Goal: Task Accomplishment & Management: Manage account settings

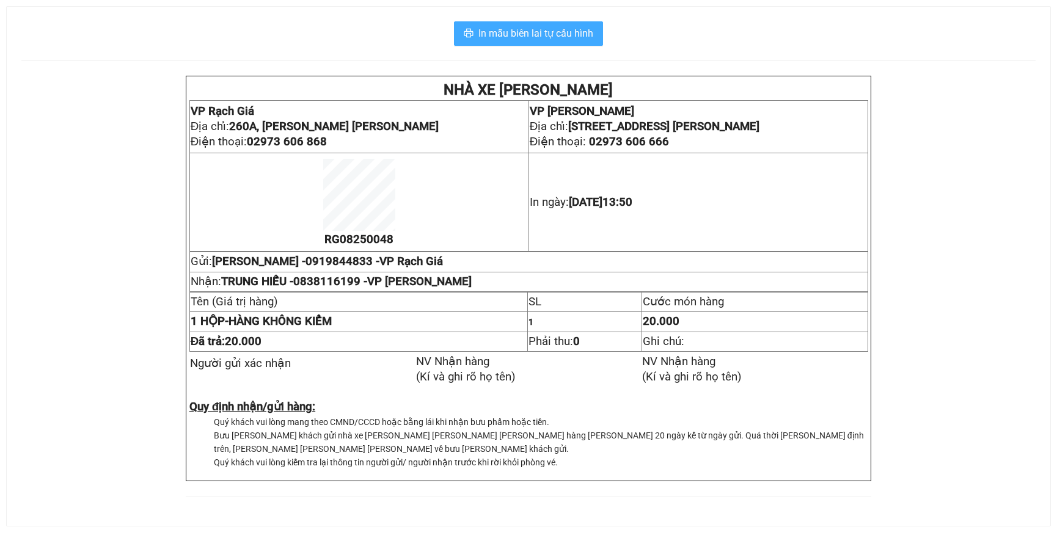
click at [534, 36] on span "In mẫu biên lai tự cấu hình" at bounding box center [535, 33] width 115 height 15
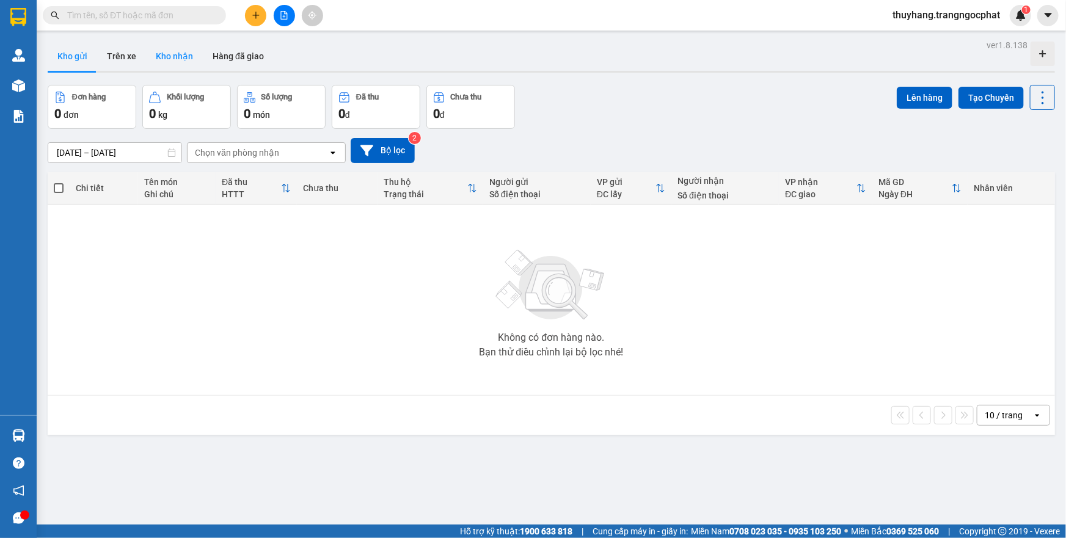
click at [161, 56] on button "Kho nhận" at bounding box center [174, 56] width 57 height 29
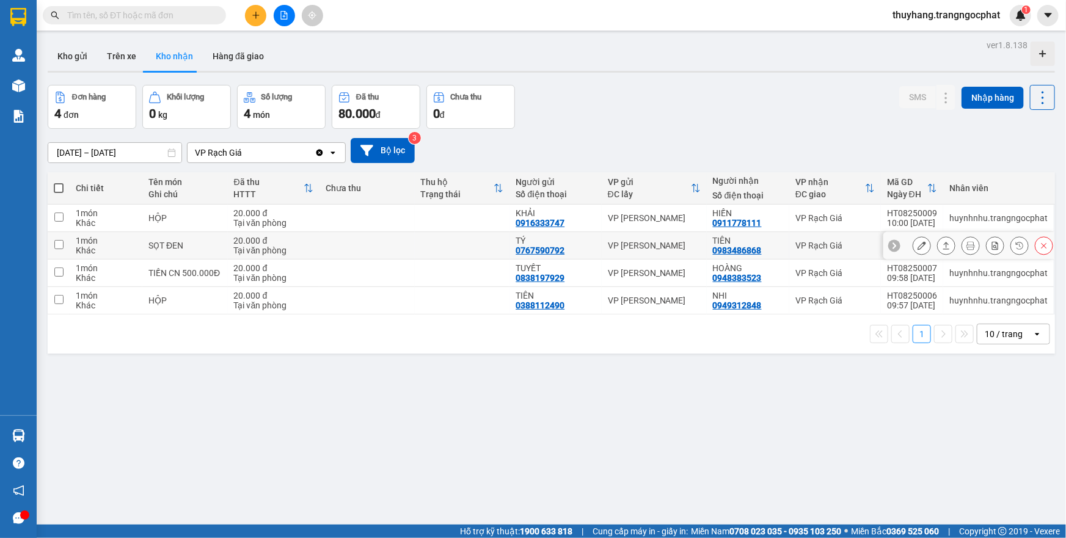
click at [57, 244] on input "checkbox" at bounding box center [58, 244] width 9 height 9
checkbox input "true"
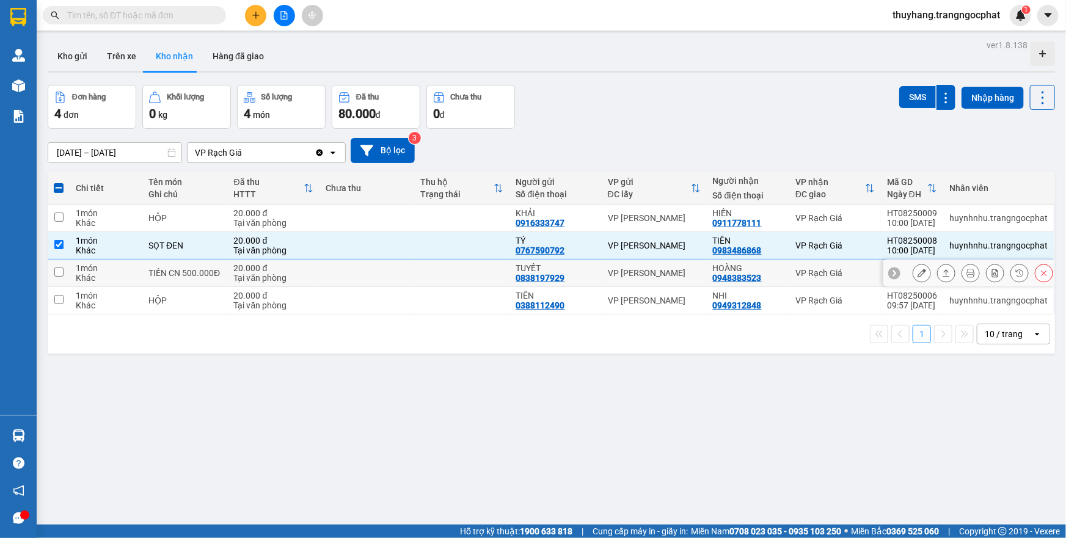
click at [56, 268] on input "checkbox" at bounding box center [58, 272] width 9 height 9
checkbox input "true"
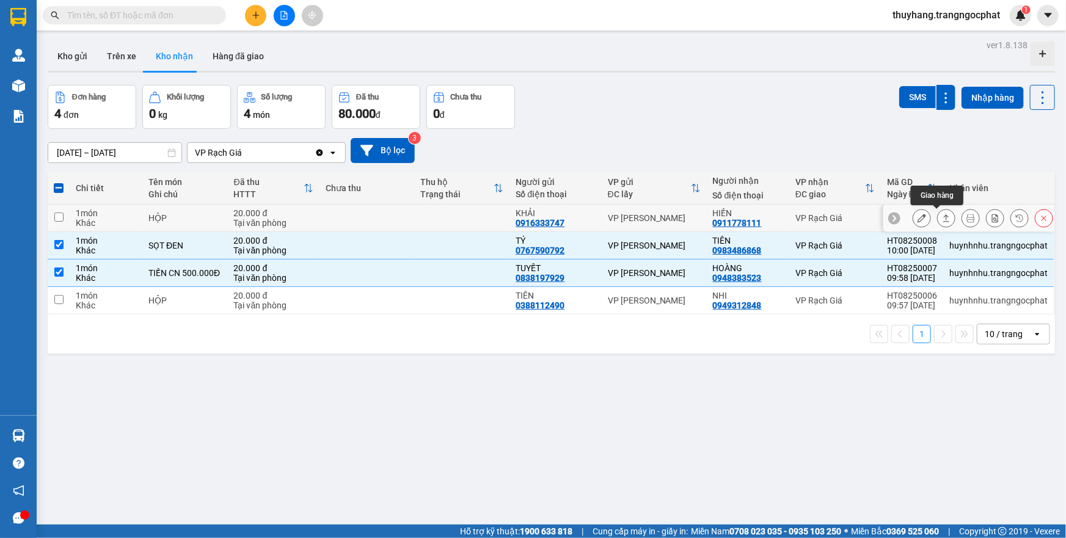
click at [942, 216] on icon at bounding box center [946, 218] width 9 height 9
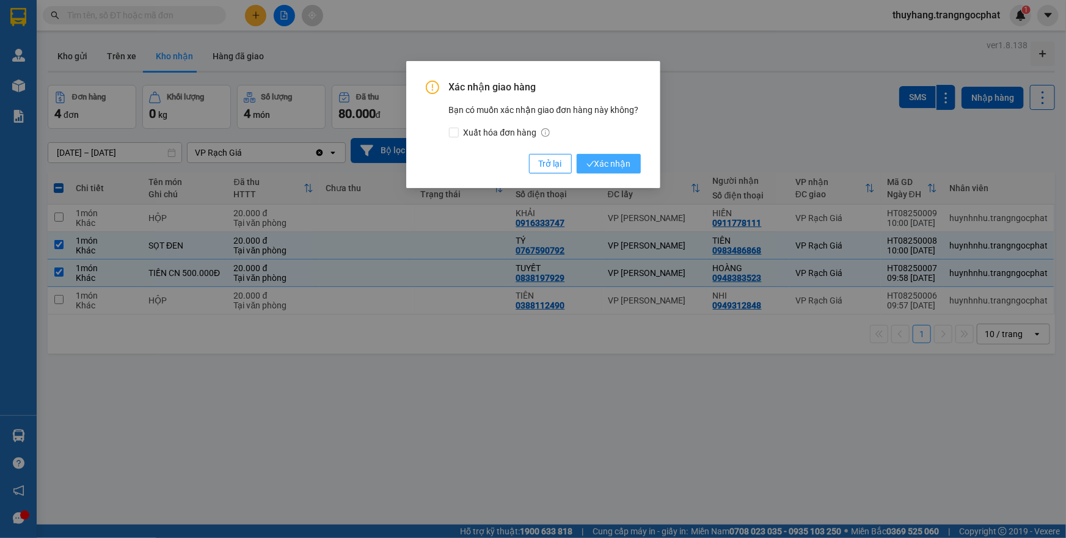
click at [608, 165] on span "Xác nhận" at bounding box center [608, 163] width 45 height 13
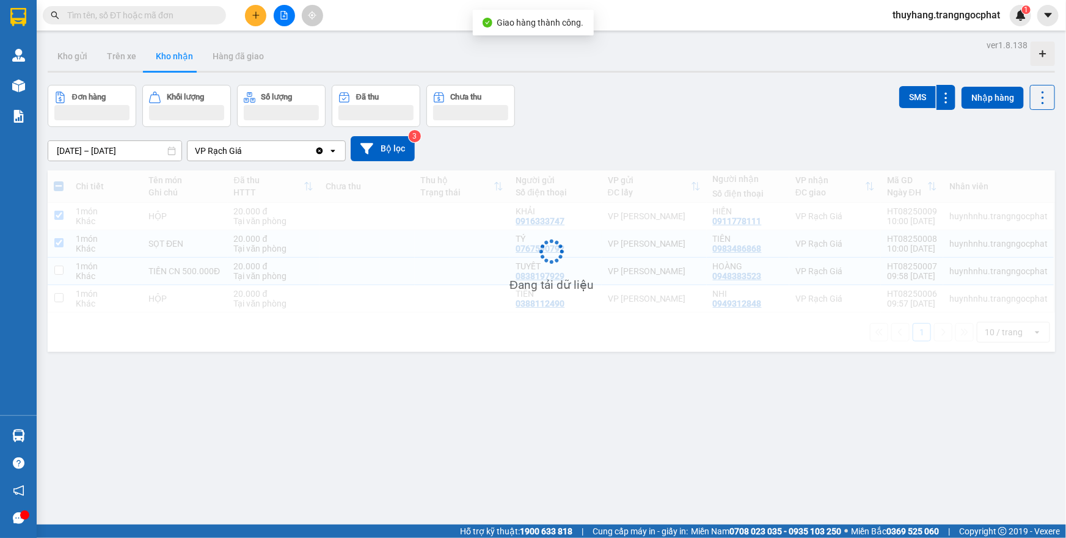
checkbox input "true"
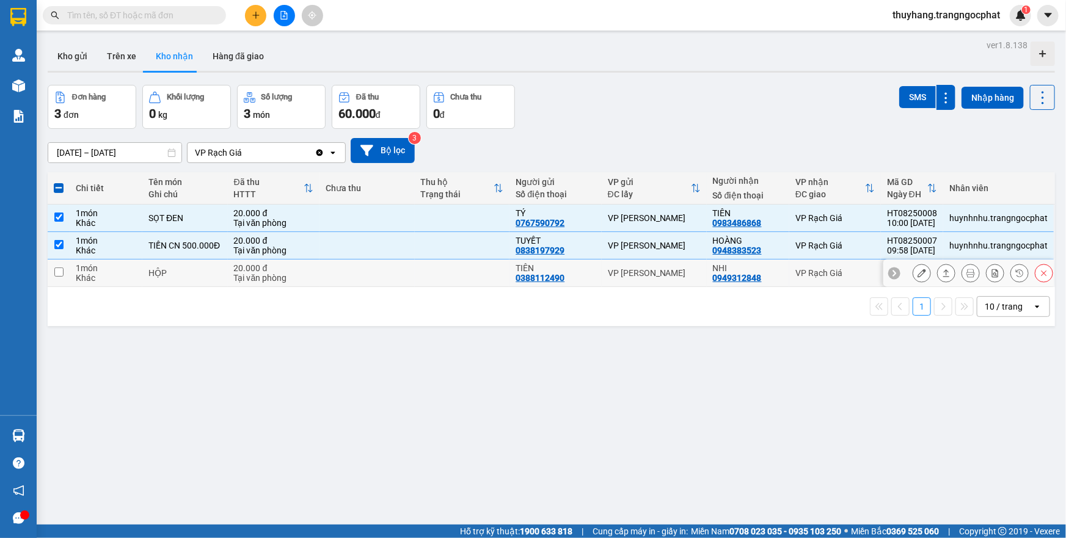
click at [57, 271] on input "checkbox" at bounding box center [58, 272] width 9 height 9
checkbox input "true"
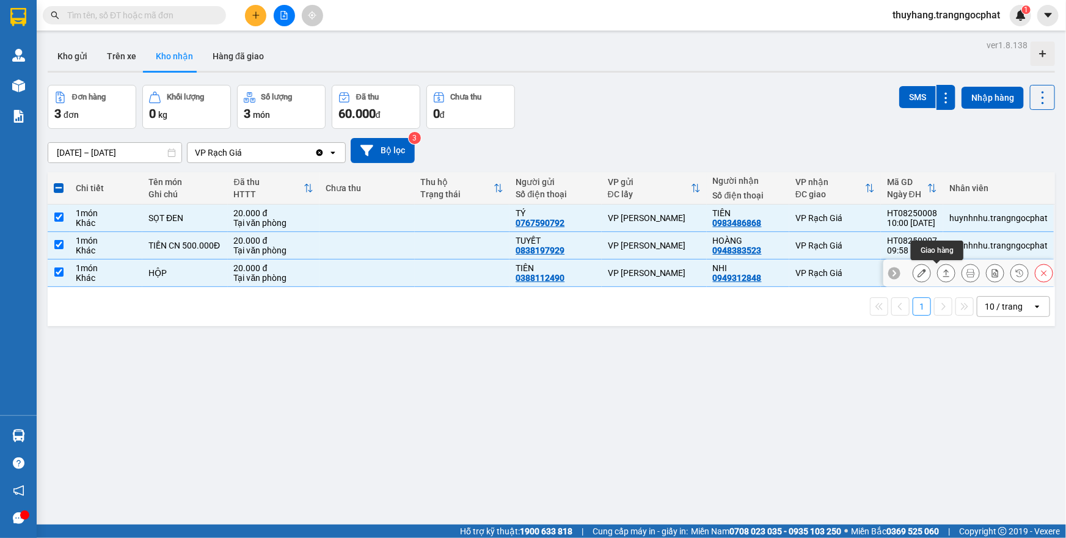
click at [942, 274] on icon at bounding box center [946, 273] width 9 height 9
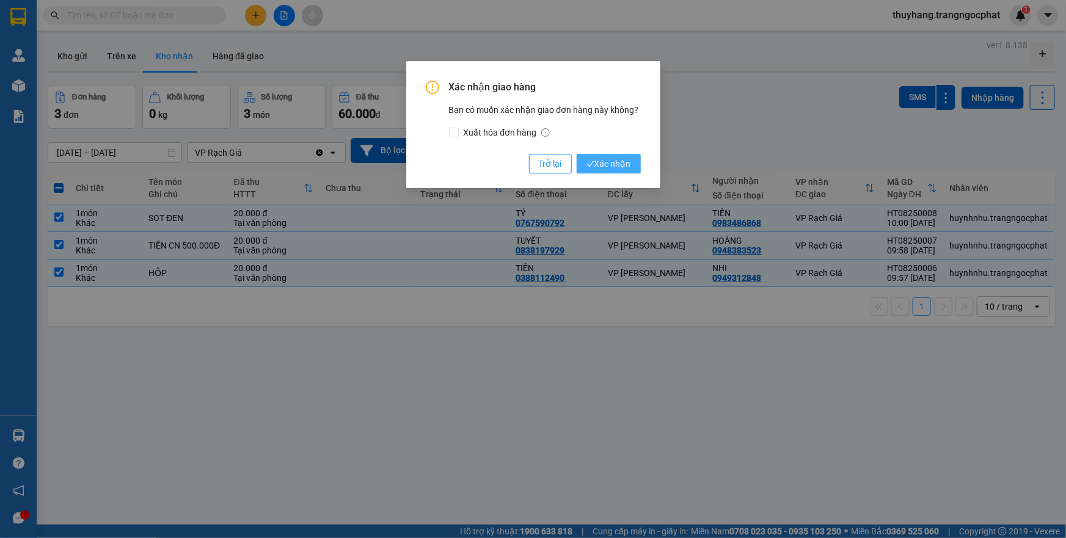
click at [616, 168] on span "Xác nhận" at bounding box center [608, 163] width 45 height 13
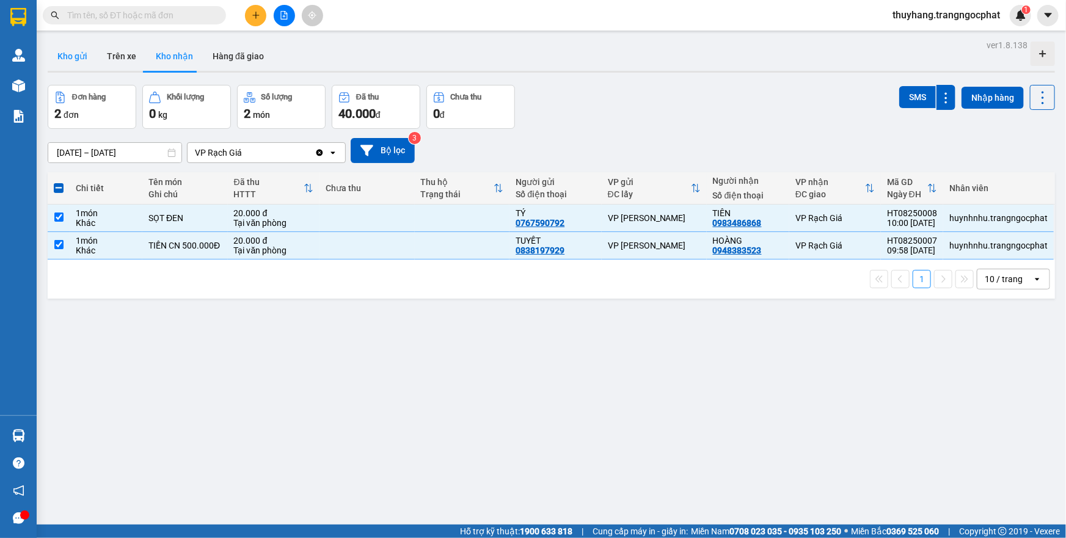
drag, startPoint x: 77, startPoint y: 47, endPoint x: 79, endPoint y: 55, distance: 8.1
click at [77, 50] on button "Kho gửi" at bounding box center [72, 56] width 49 height 29
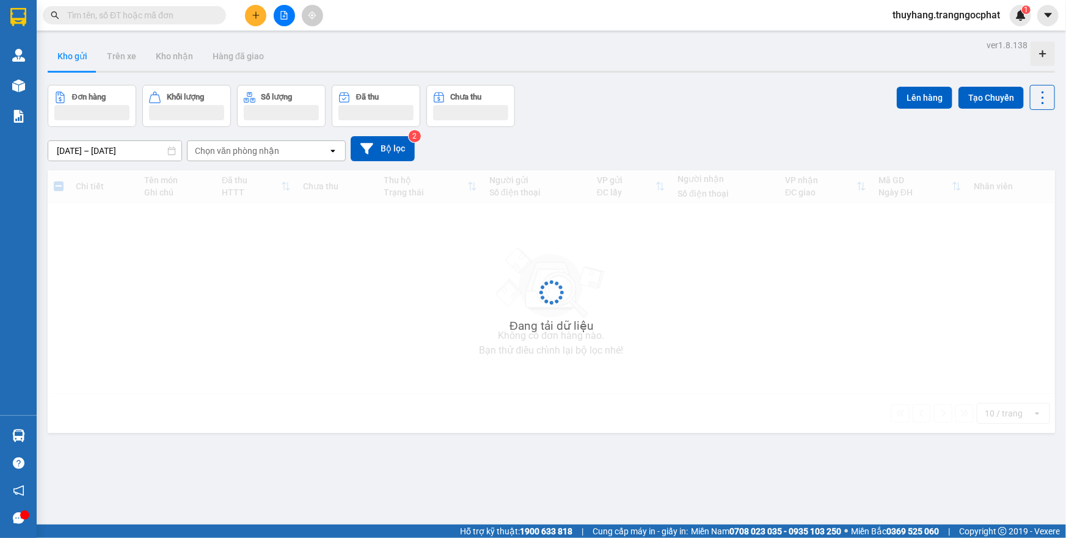
click at [79, 55] on button "Kho gửi" at bounding box center [72, 56] width 49 height 29
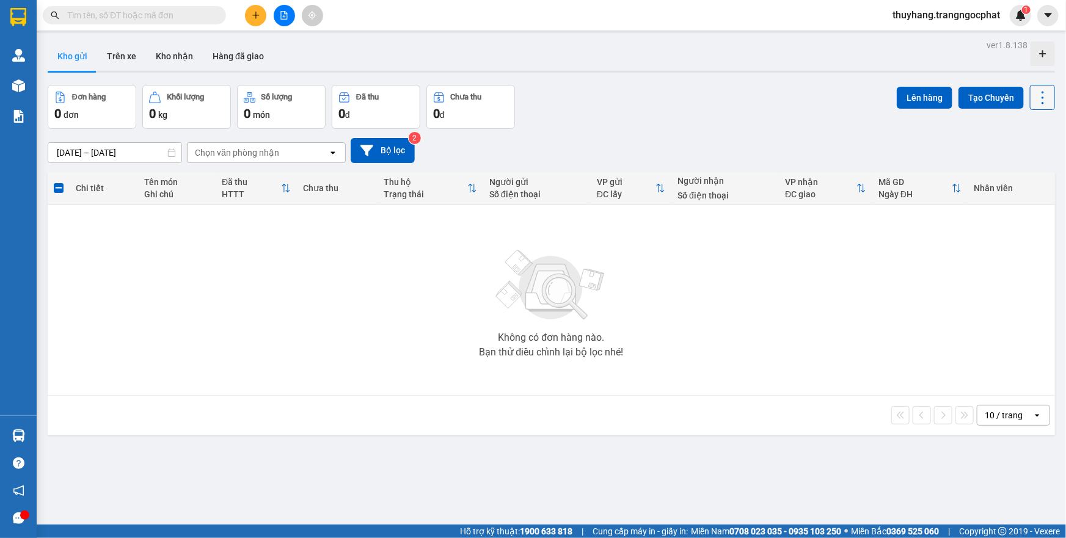
click at [1034, 99] on icon at bounding box center [1042, 97] width 17 height 17
click at [800, 123] on div "Đơn hàng 0 đơn Khối lượng 0 kg Số lượng 0 món Đã thu 0 đ Chưa thu 0 đ Lên hàng …" at bounding box center [551, 107] width 1007 height 44
click at [90, 185] on div "Chi tiết" at bounding box center [104, 188] width 56 height 10
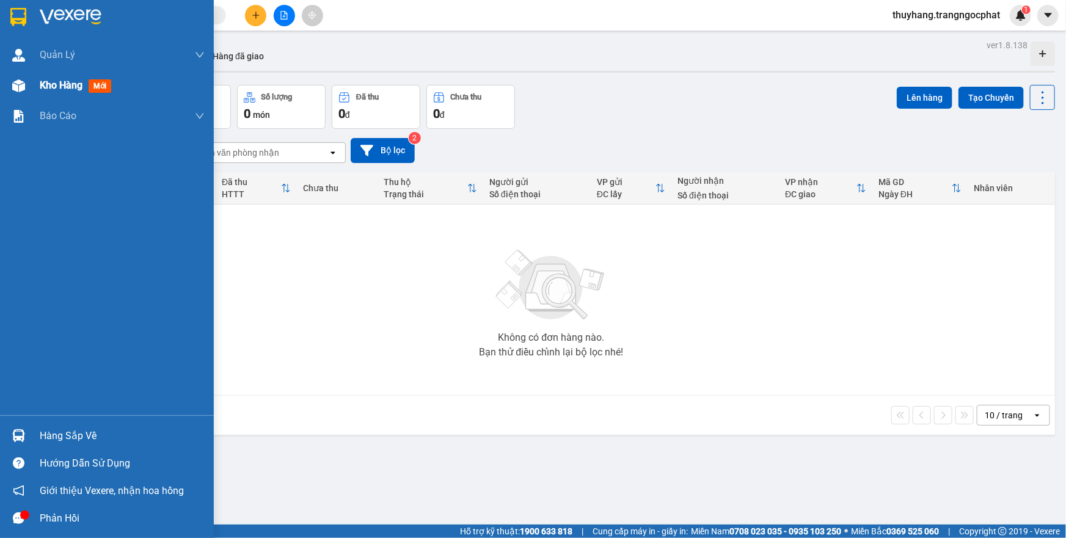
click at [67, 85] on span "Kho hàng" at bounding box center [61, 85] width 43 height 12
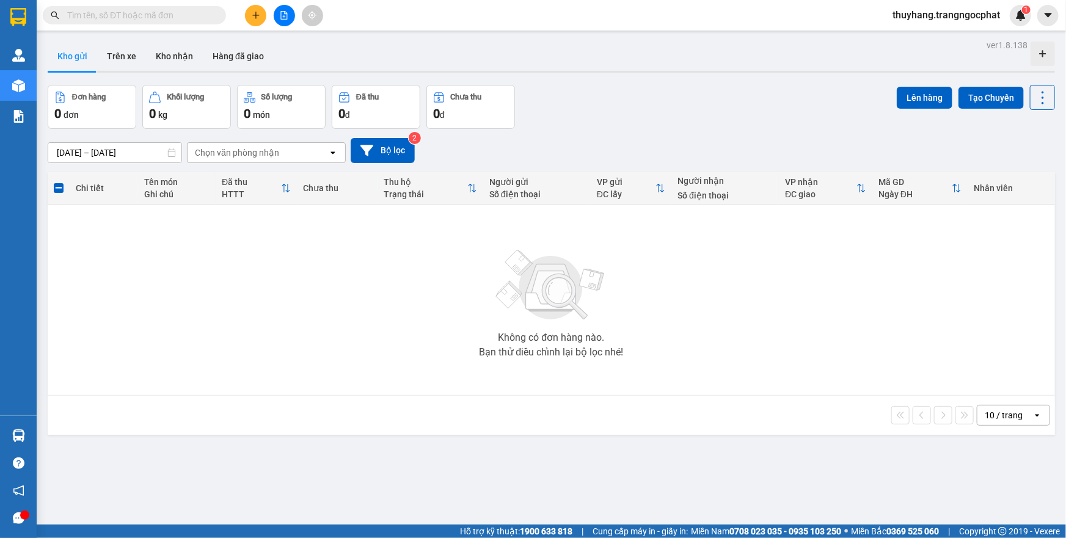
click at [73, 55] on button "Kho gửi" at bounding box center [72, 56] width 49 height 29
click at [386, 148] on button "Bộ lọc" at bounding box center [383, 150] width 64 height 25
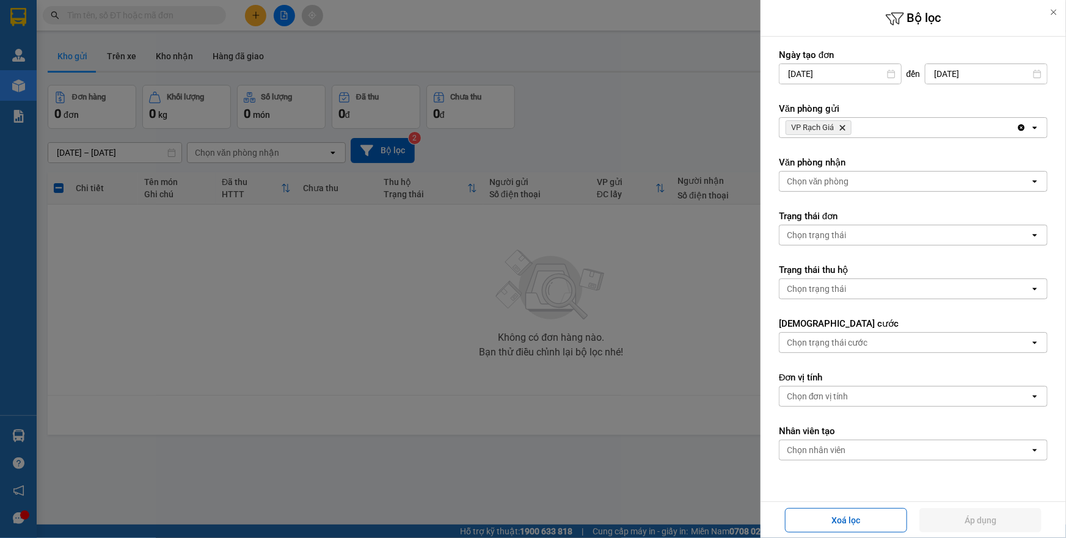
click at [1056, 13] on icon at bounding box center [1053, 12] width 9 height 9
